Goal: Task Accomplishment & Management: Manage account settings

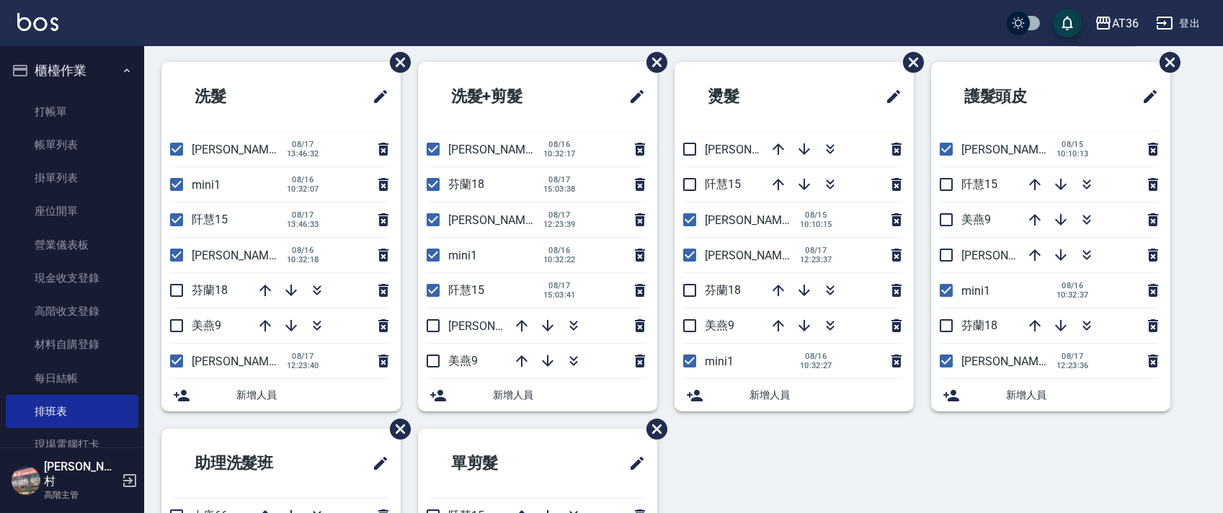
scroll to position [341, 0]
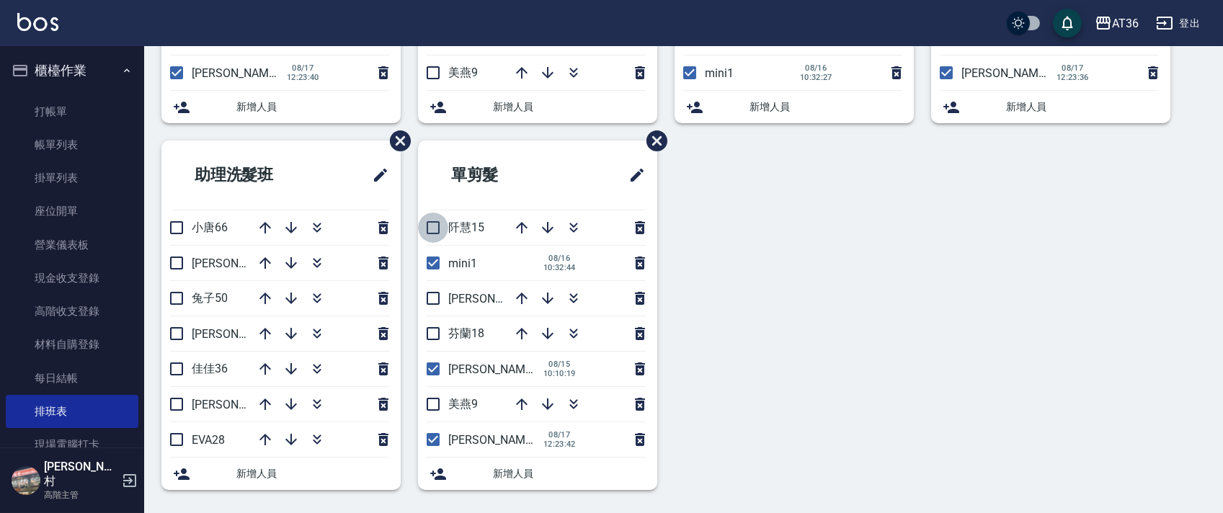
click at [430, 226] on input "checkbox" at bounding box center [433, 228] width 30 height 30
checkbox input "true"
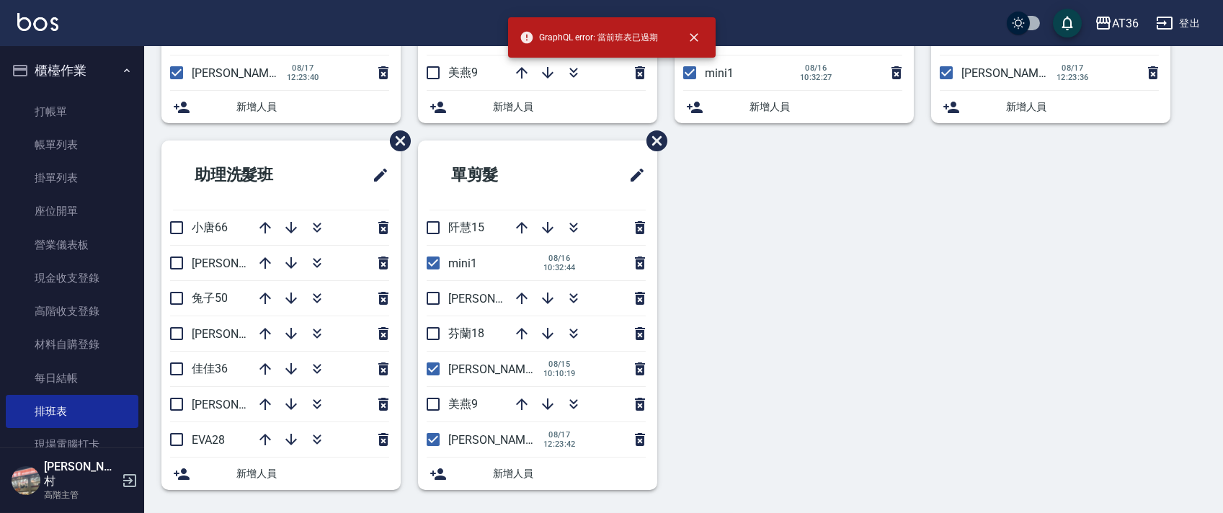
drag, startPoint x: 433, startPoint y: 230, endPoint x: 522, endPoint y: 278, distance: 101.0
click at [438, 236] on input "checkbox" at bounding box center [433, 228] width 30 height 30
checkbox input "true"
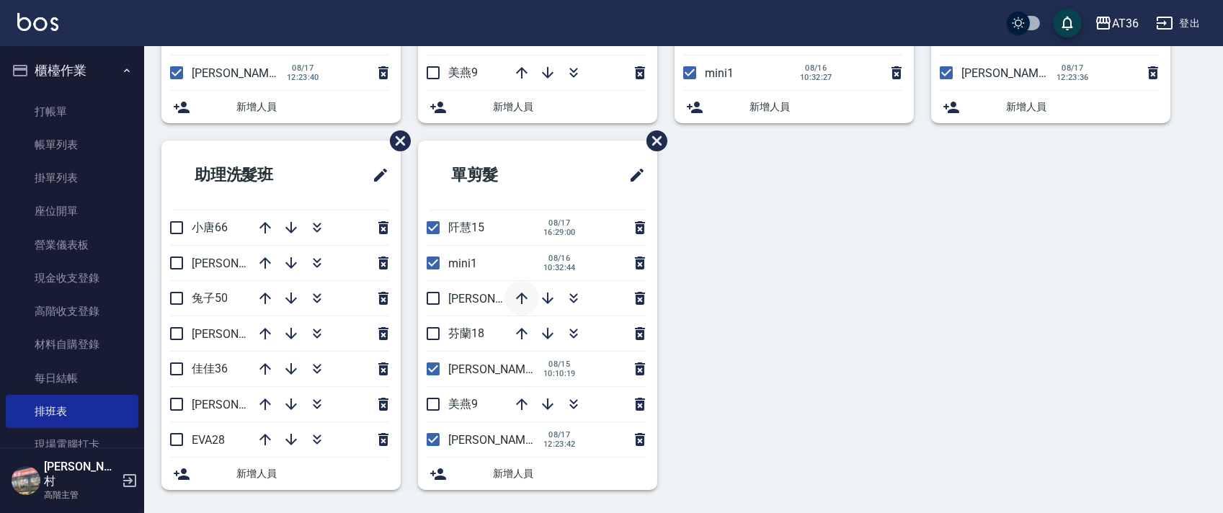
click at [523, 298] on icon "button" at bounding box center [521, 298] width 17 height 17
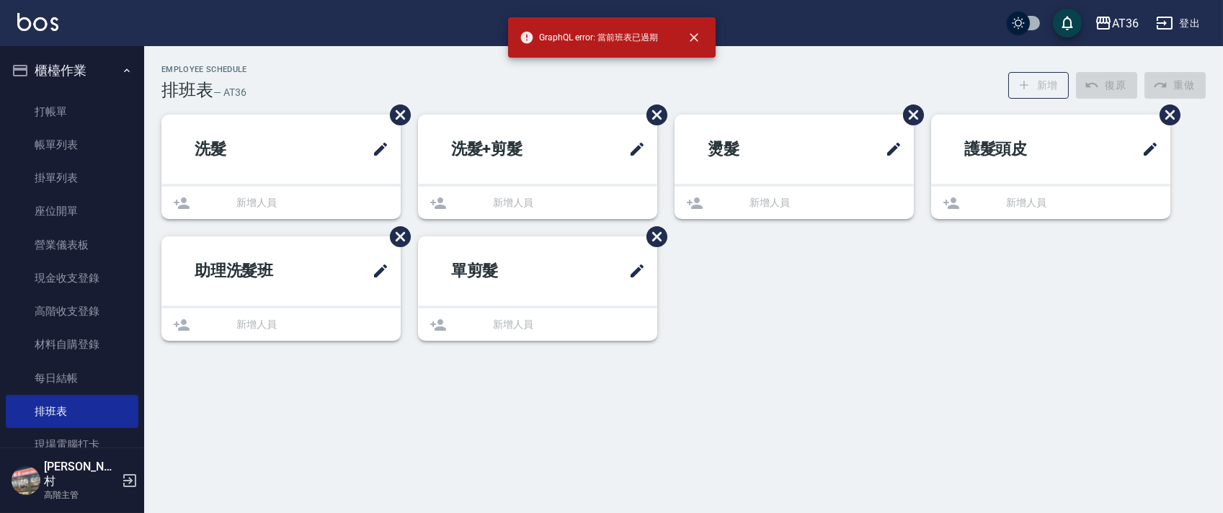
scroll to position [0, 0]
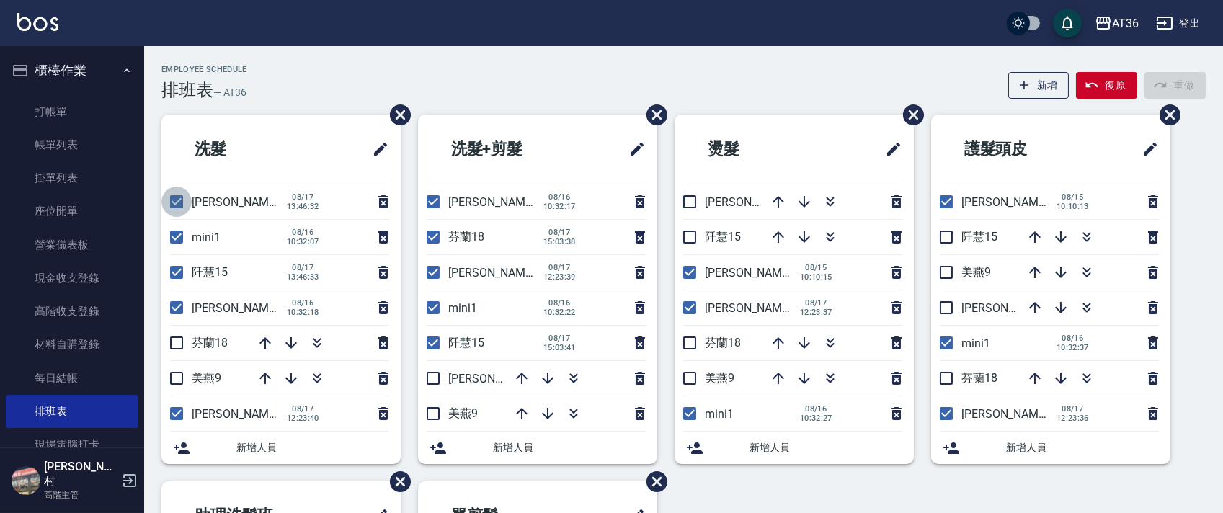
click at [176, 195] on input "checkbox" at bounding box center [176, 202] width 30 height 30
checkbox input "false"
click at [175, 272] on input "checkbox" at bounding box center [176, 272] width 30 height 30
checkbox input "false"
click at [178, 269] on input "checkbox" at bounding box center [176, 272] width 30 height 30
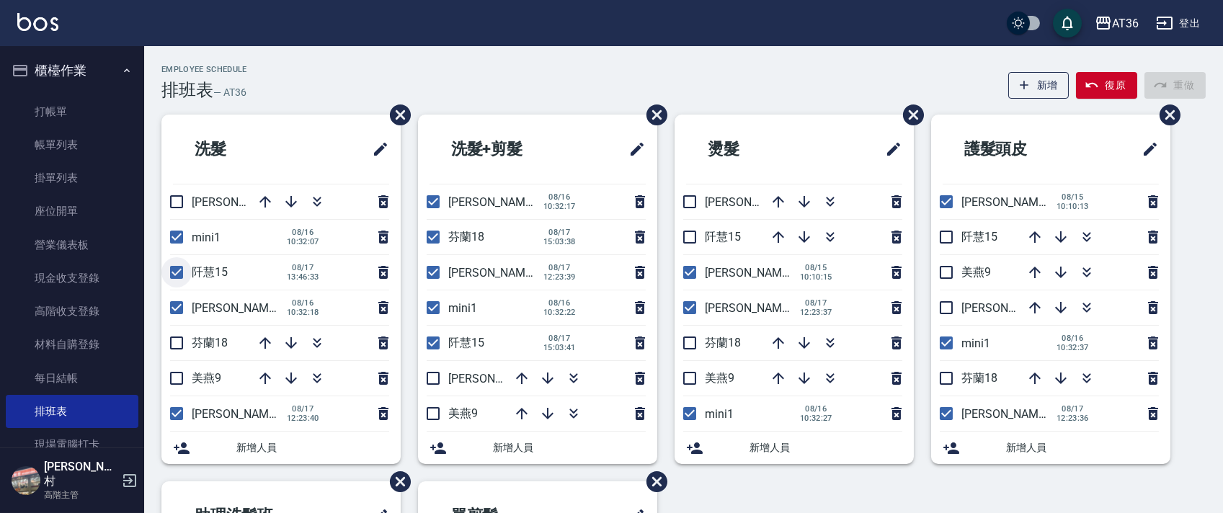
checkbox input "false"
click at [260, 195] on icon "button" at bounding box center [265, 201] width 17 height 17
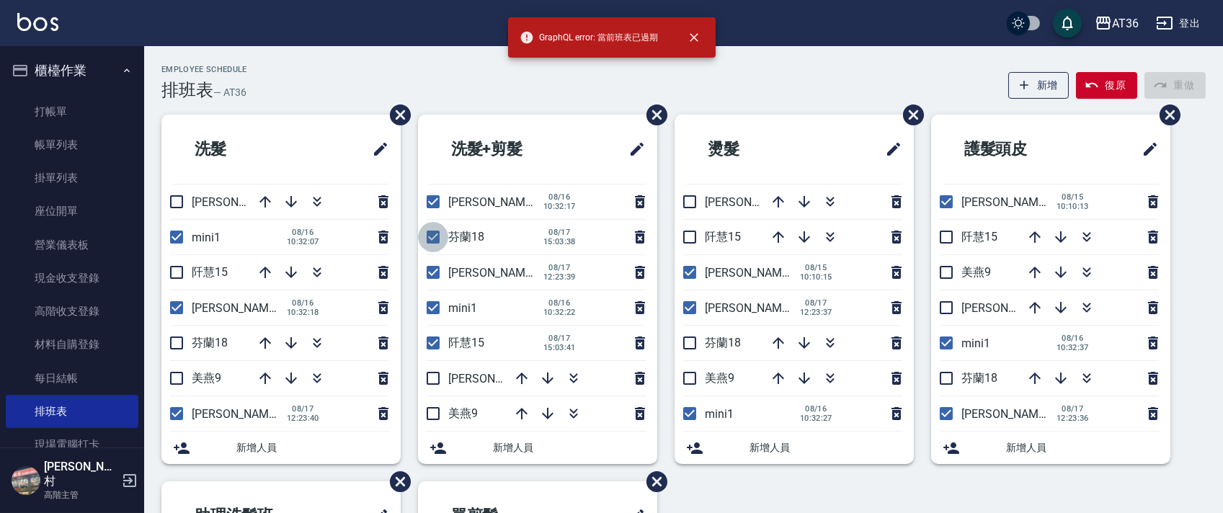
click at [429, 236] on input "checkbox" at bounding box center [433, 237] width 30 height 30
checkbox input "false"
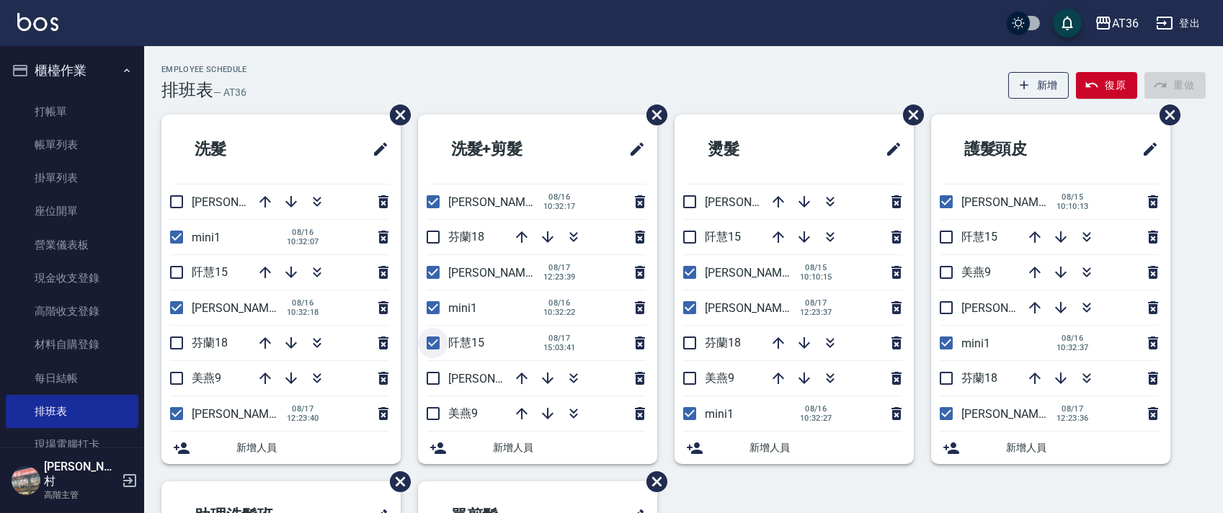
click at [431, 338] on input "checkbox" at bounding box center [433, 343] width 30 height 30
checkbox input "false"
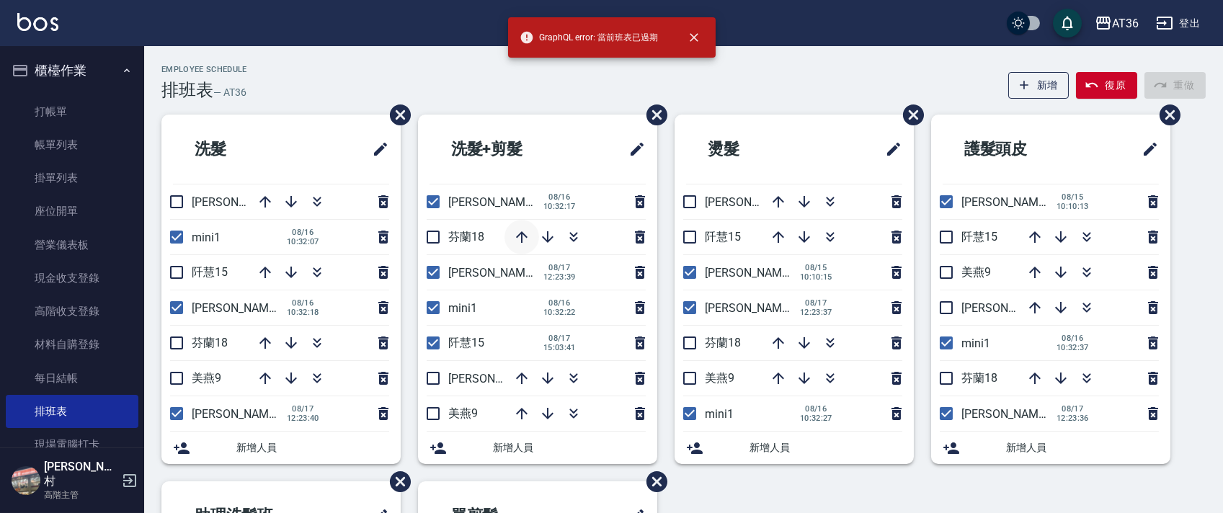
click at [522, 235] on icon "button" at bounding box center [522, 237] width 12 height 12
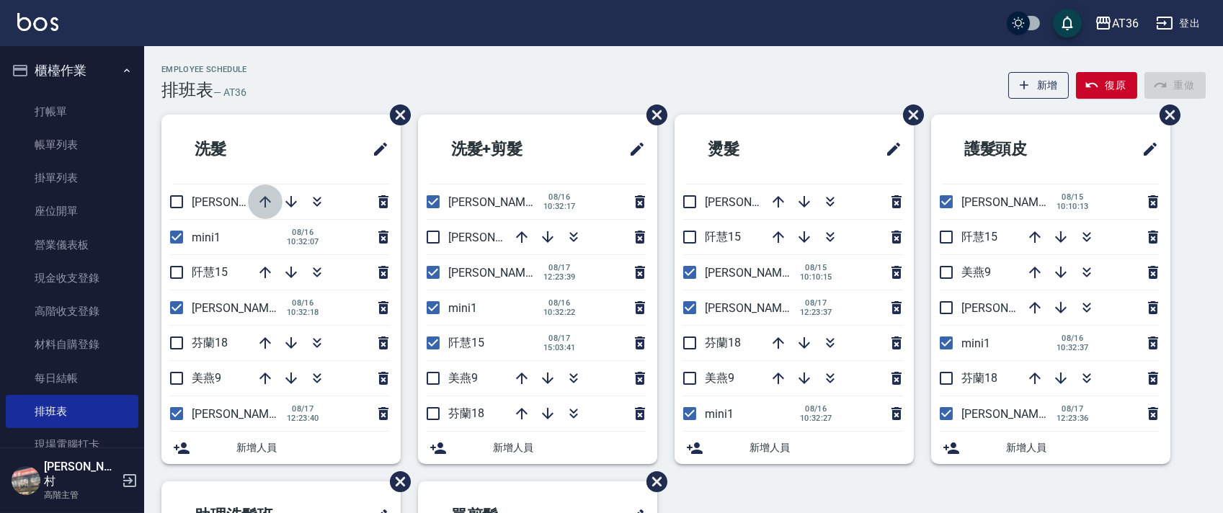
click at [260, 203] on icon "button" at bounding box center [265, 201] width 17 height 17
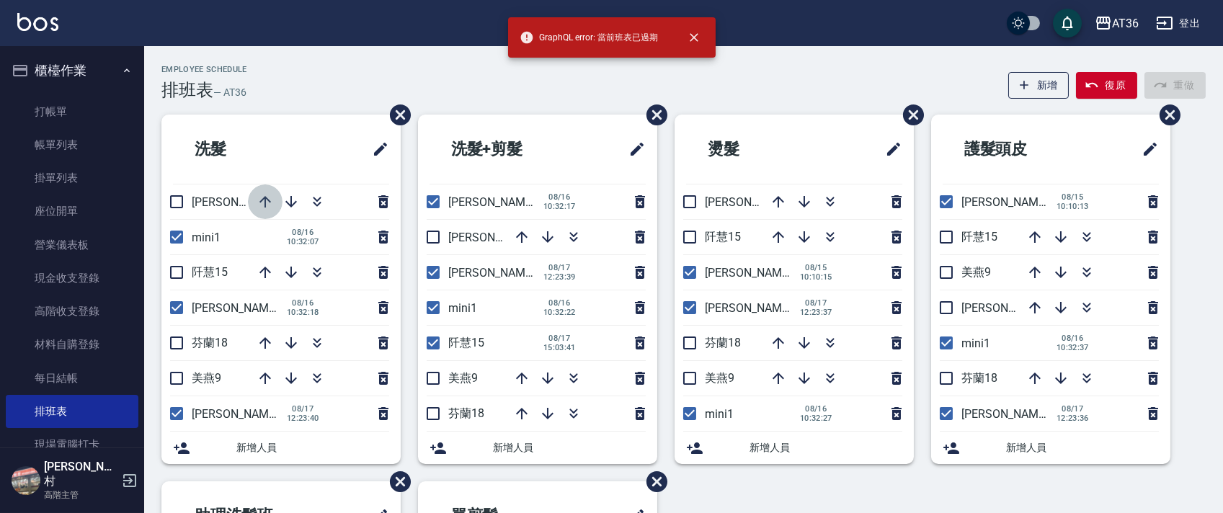
click at [269, 200] on icon "button" at bounding box center [266, 202] width 12 height 12
